Goal: Task Accomplishment & Management: Use online tool/utility

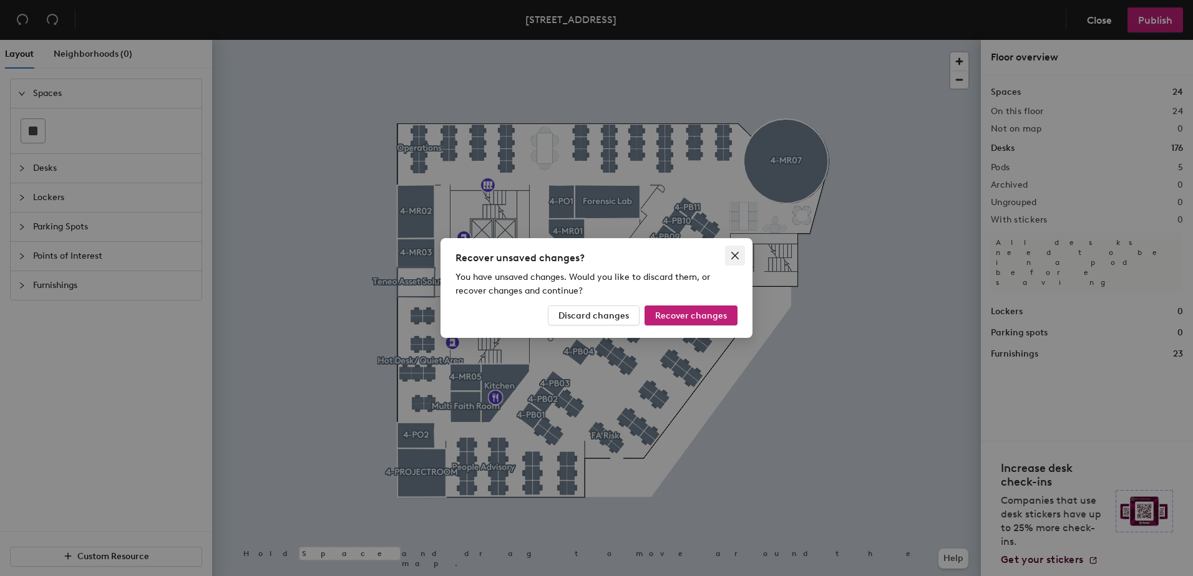
click at [736, 258] on icon "close" at bounding box center [734, 255] width 7 height 7
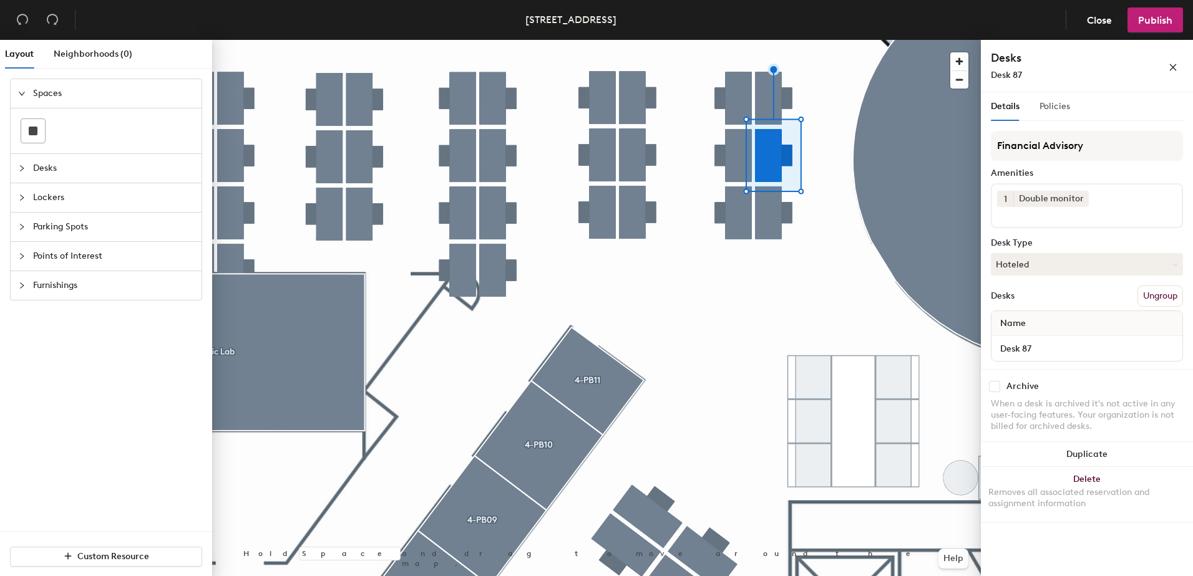
click at [1066, 114] on div "Policies" at bounding box center [1054, 106] width 31 height 29
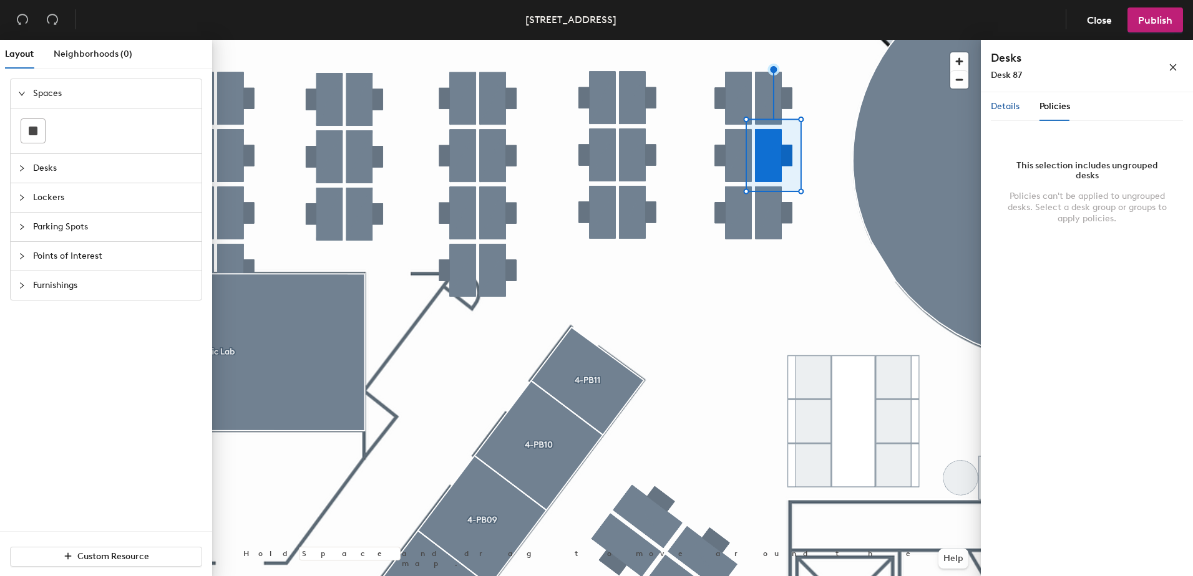
click at [1011, 110] on span "Details" at bounding box center [1005, 106] width 29 height 11
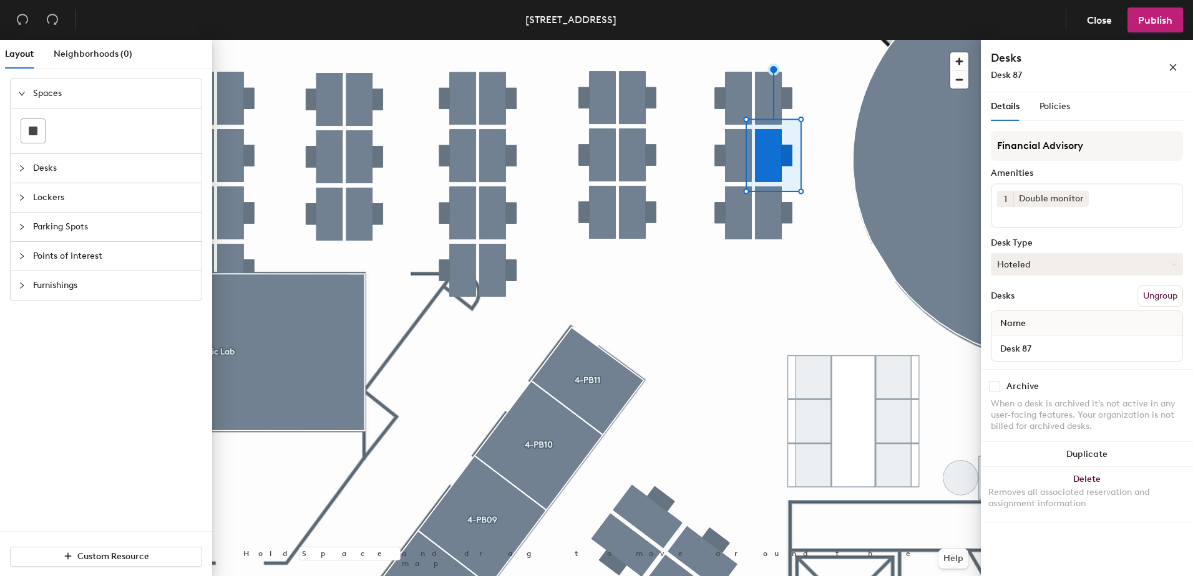
click at [1097, 263] on button "Hoteled" at bounding box center [1087, 264] width 192 height 22
click at [1045, 300] on div "Assigned" at bounding box center [1053, 303] width 125 height 19
click at [1042, 289] on div "Desks Ungroup" at bounding box center [1087, 296] width 192 height 21
click at [1044, 114] on div "Policies" at bounding box center [1054, 106] width 31 height 29
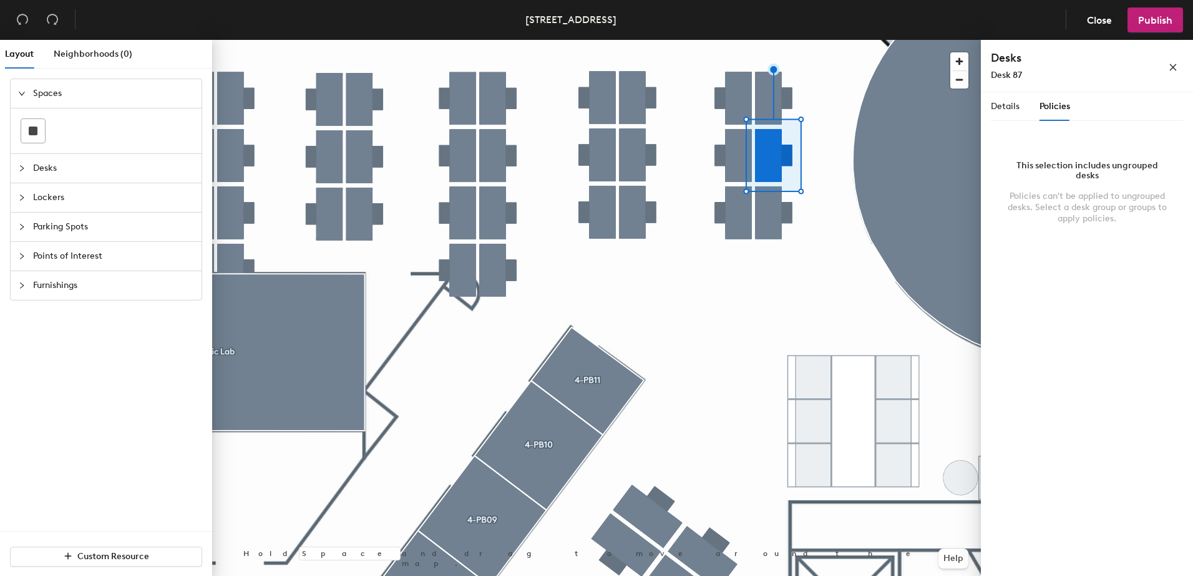
click at [22, 168] on icon "collapsed" at bounding box center [21, 168] width 7 height 7
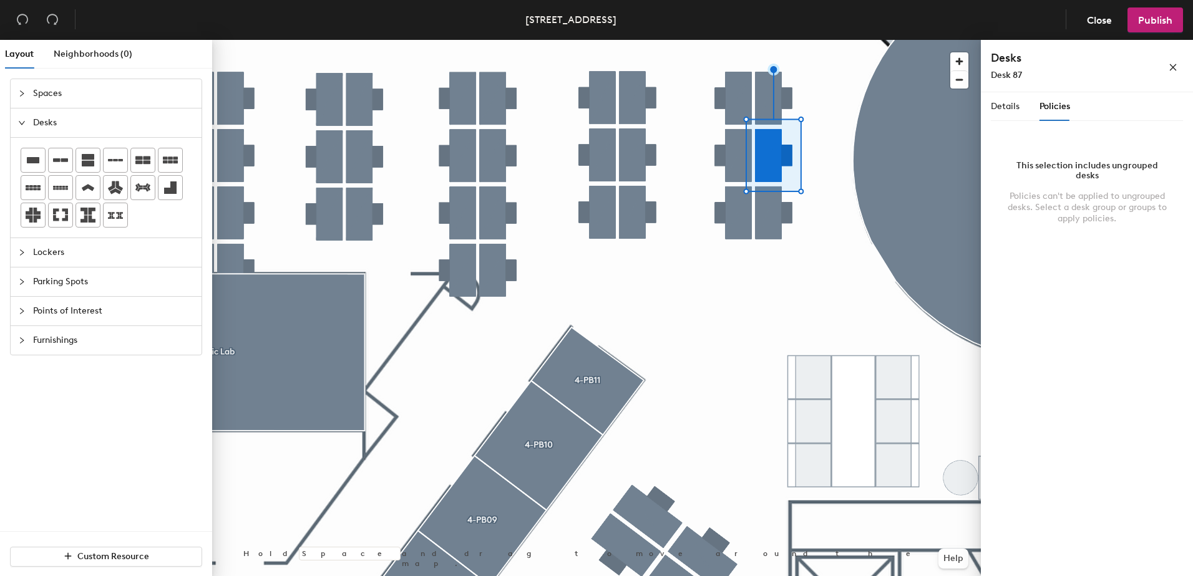
click at [25, 127] on div at bounding box center [25, 123] width 15 height 14
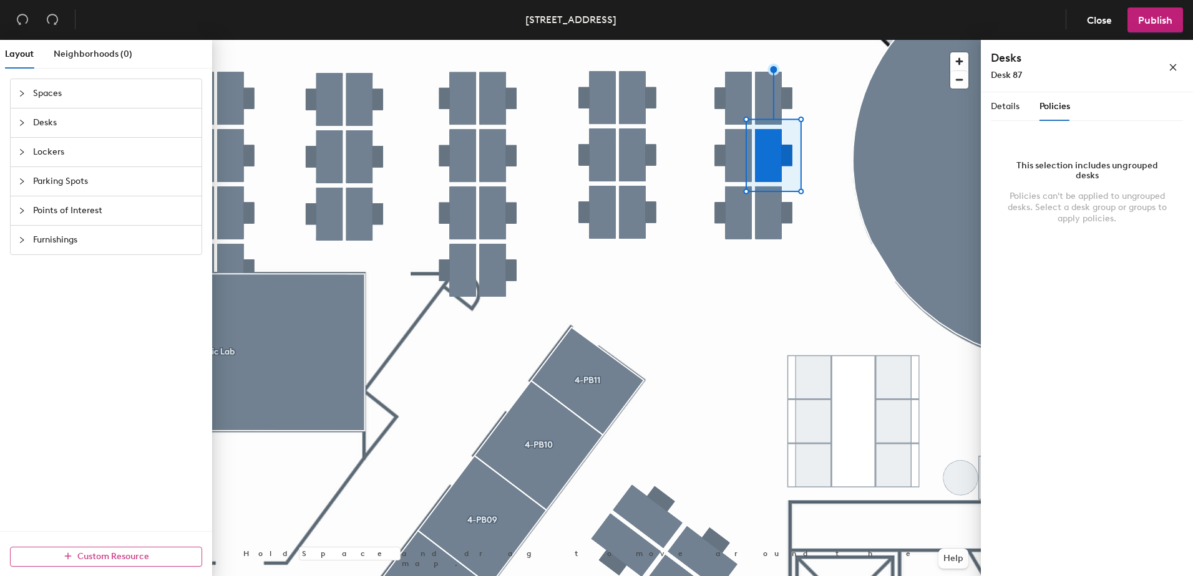
click at [152, 555] on button "Custom Resource" at bounding box center [106, 557] width 192 height 20
